Goal: Find contact information: Find contact information

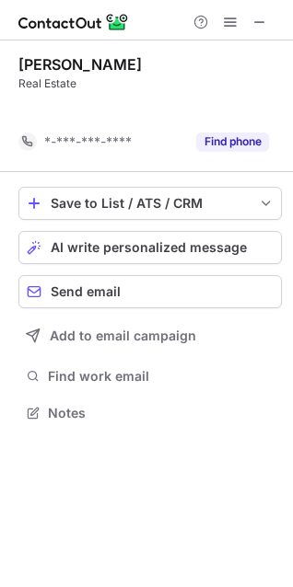
scroll to position [371, 293]
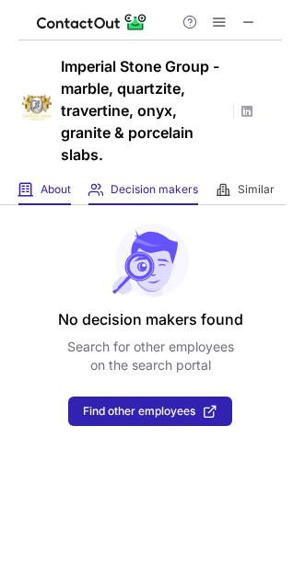
click at [28, 190] on span at bounding box center [25, 189] width 15 height 15
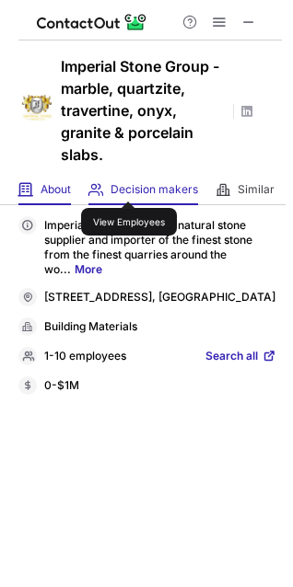
click at [129, 185] on span "Decision makers" at bounding box center [153, 189] width 87 height 15
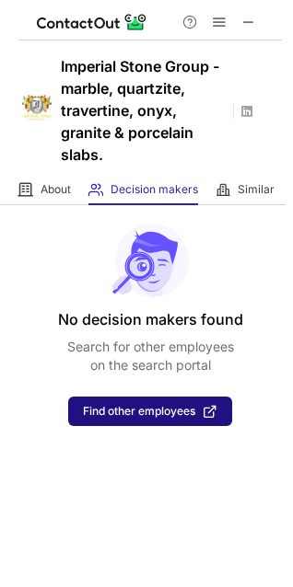
click at [157, 412] on span "Find other employees" at bounding box center [139, 411] width 112 height 13
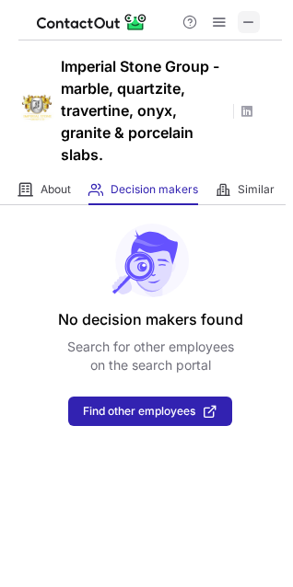
click at [252, 22] on span at bounding box center [248, 22] width 15 height 15
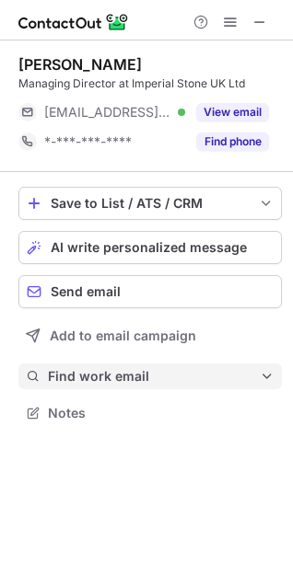
scroll to position [400, 293]
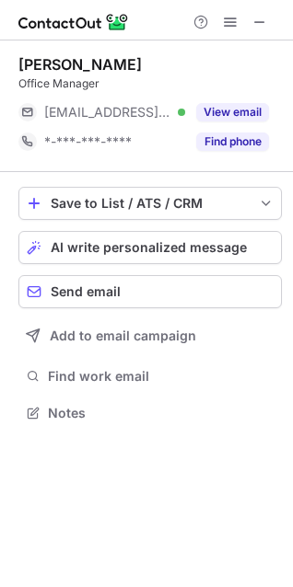
scroll to position [400, 293]
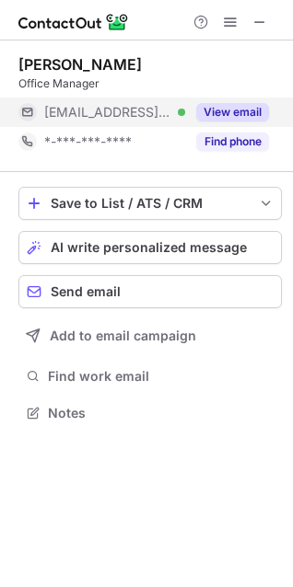
click at [241, 106] on button "View email" at bounding box center [232, 112] width 73 height 18
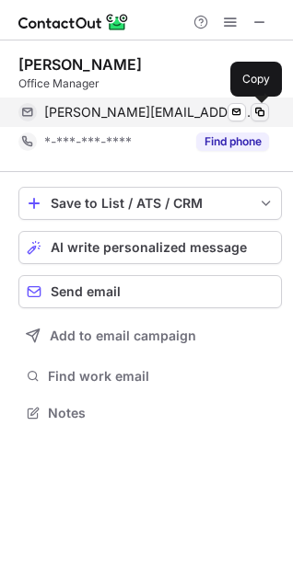
click at [255, 110] on span at bounding box center [259, 112] width 15 height 15
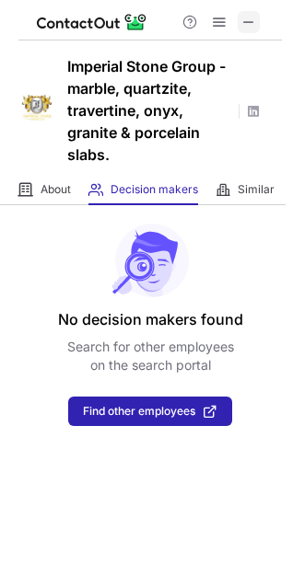
click at [247, 29] on span at bounding box center [248, 22] width 15 height 15
